Goal: Task Accomplishment & Management: Manage account settings

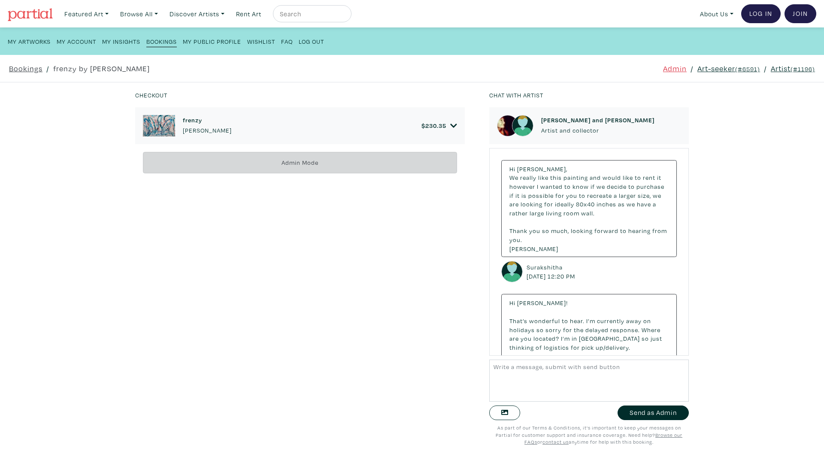
scroll to position [2386, 0]
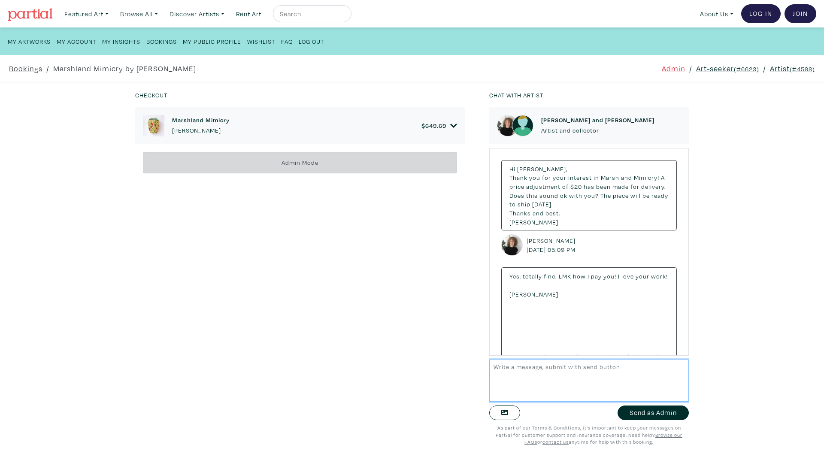
scroll to position [1500, 0]
